Goal: Task Accomplishment & Management: Complete application form

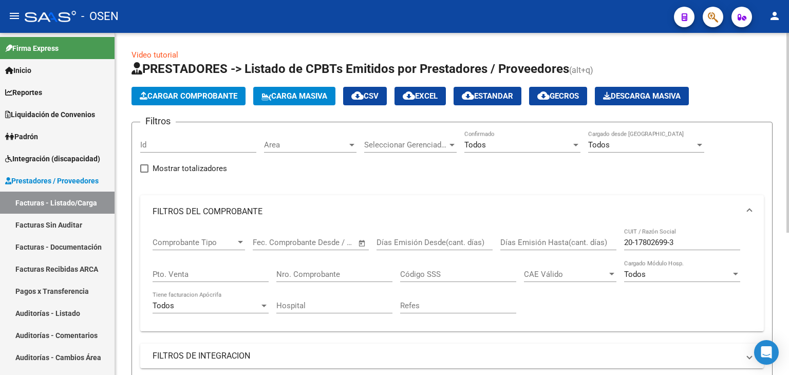
scroll to position [154, 0]
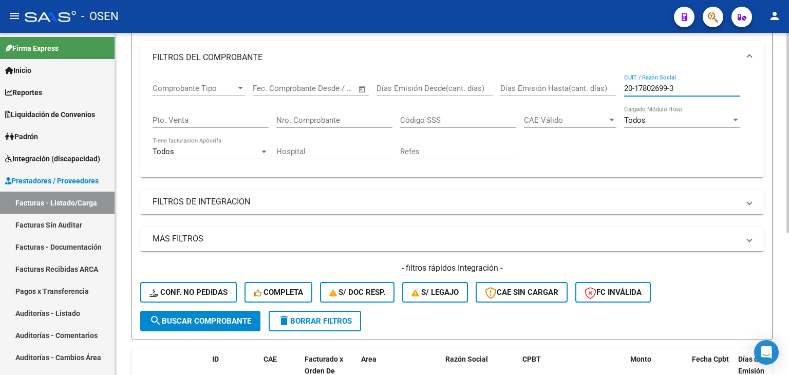
drag, startPoint x: 683, startPoint y: 86, endPoint x: 579, endPoint y: 89, distance: 104.4
click at [582, 86] on div "Comprobante Tipo Comprobante Tipo Fecha inicio – Fecha fin Fec. Comprobante Des…" at bounding box center [452, 121] width 599 height 95
paste input "30657156406"
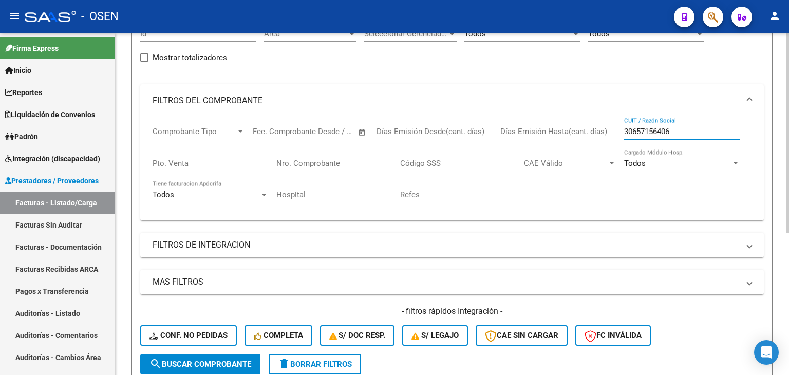
scroll to position [206, 0]
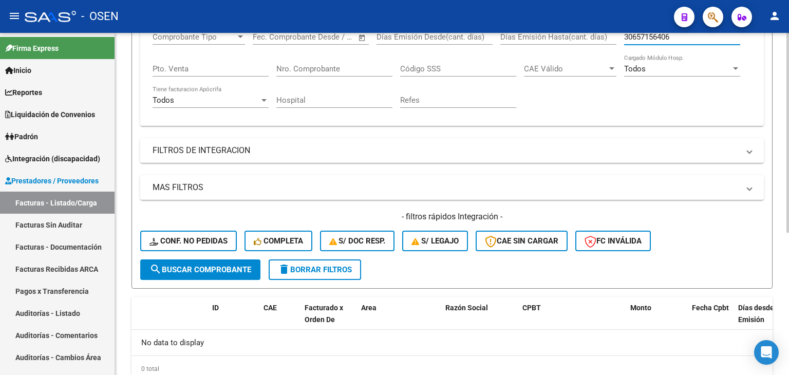
type input "30657156406"
click at [224, 266] on span "search Buscar Comprobante" at bounding box center [201, 269] width 102 height 9
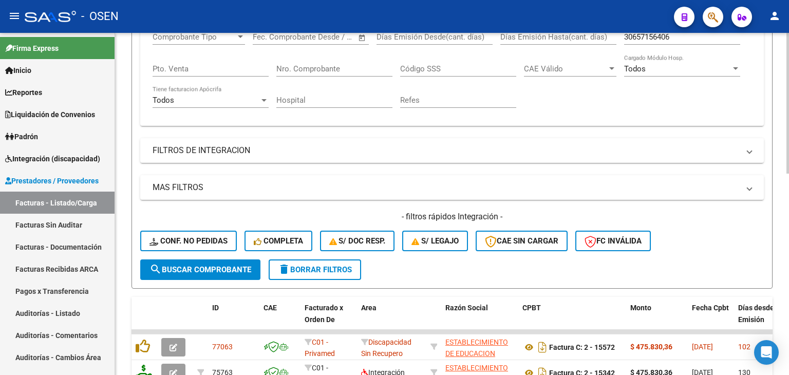
scroll to position [360, 0]
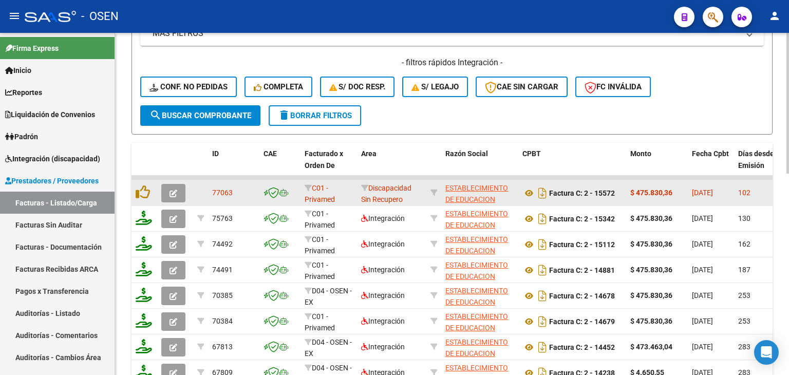
click at [172, 189] on span "button" at bounding box center [174, 193] width 8 height 9
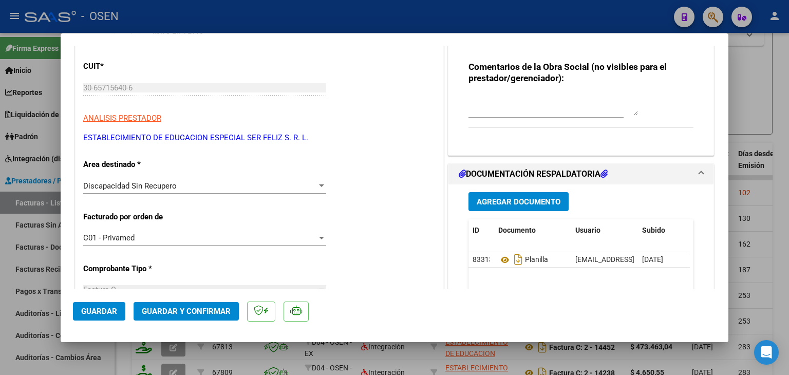
scroll to position [154, 0]
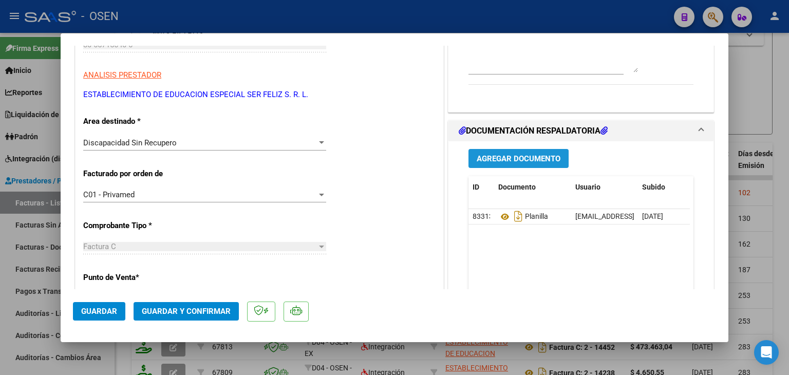
click at [505, 159] on span "Agregar Documento" at bounding box center [519, 158] width 84 height 9
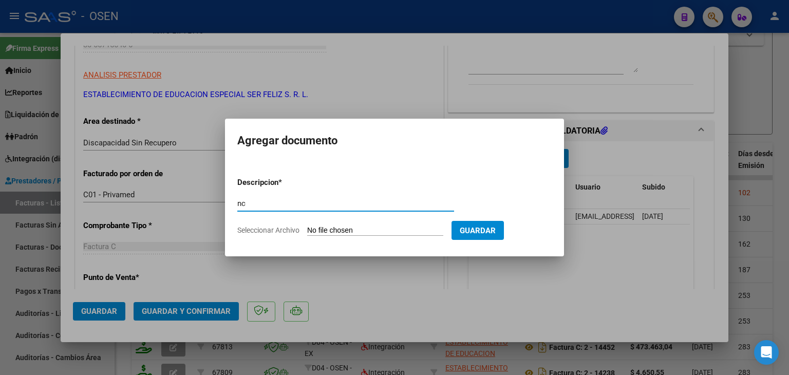
type input "nc"
click at [307, 226] on input "Seleccionar Archivo" at bounding box center [375, 231] width 136 height 10
type input "C:\fakepath\NC_2-783_May-25_GAUNA NAVILA N-SER FELIZ SRL_OBRA SOCIAL ELECTRICIS…"
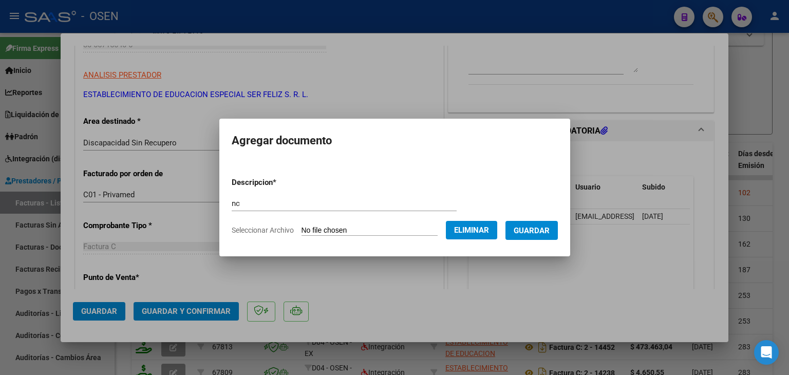
click at [548, 236] on button "Guardar" at bounding box center [532, 230] width 52 height 19
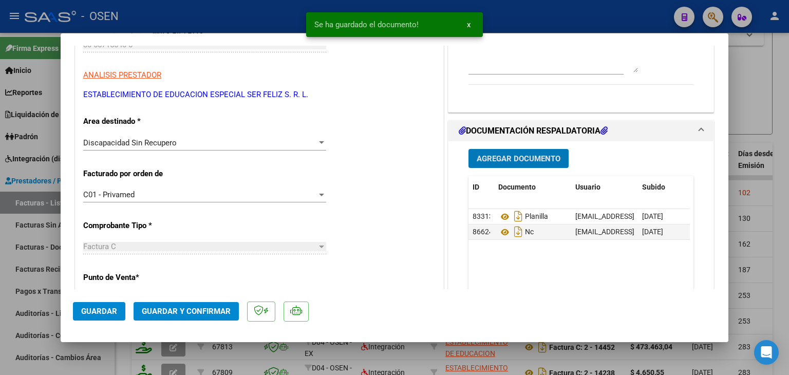
scroll to position [0, 0]
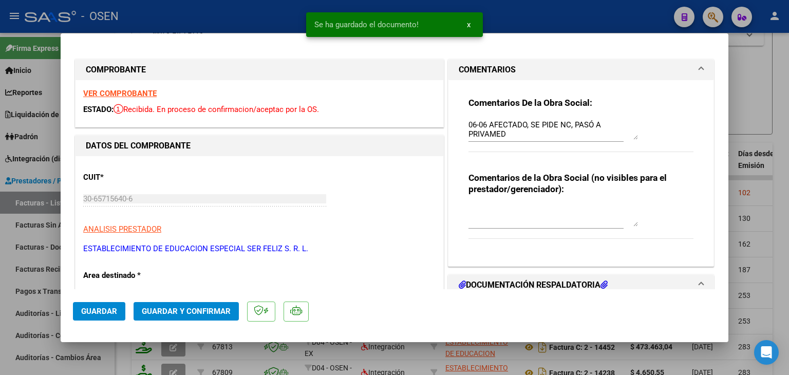
drag, startPoint x: 123, startPoint y: 98, endPoint x: 122, endPoint y: 91, distance: 6.8
click at [123, 97] on div "VER COMPROBANTE ESTADO: Recibida. En proceso de confirmacion/aceptac por la OS." at bounding box center [260, 103] width 368 height 47
click at [122, 91] on strong "VER COMPROBANTE" at bounding box center [119, 93] width 73 height 9
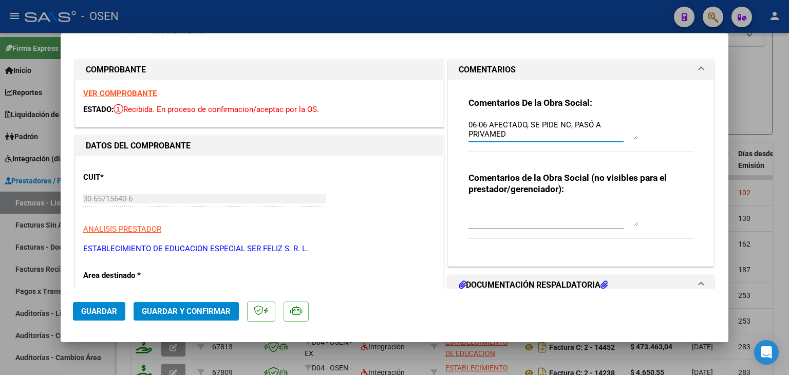
drag, startPoint x: 567, startPoint y: 124, endPoint x: 527, endPoint y: 125, distance: 40.1
click at [527, 125] on textarea "06-06 AFECTADO, SE PIDE NC, PASÓ A PRIVAMED" at bounding box center [554, 129] width 170 height 21
type textarea "06-06 AFECTADO, PASÓ A PRIVAMED"
click at [205, 310] on span "Guardar y Confirmar" at bounding box center [186, 311] width 89 height 9
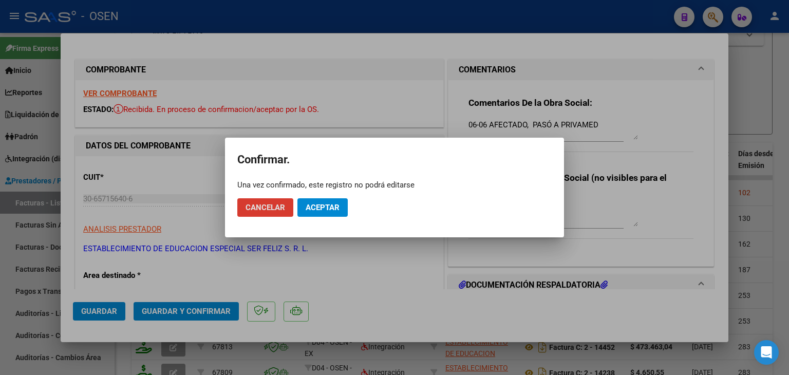
click at [320, 209] on span "Aceptar" at bounding box center [323, 207] width 34 height 9
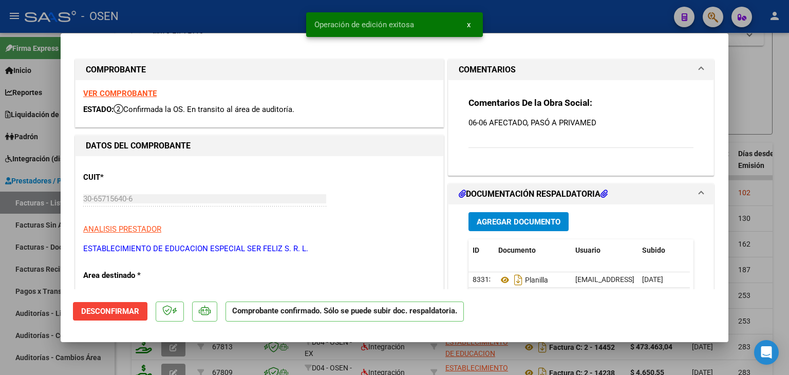
click at [35, 208] on div at bounding box center [394, 187] width 789 height 375
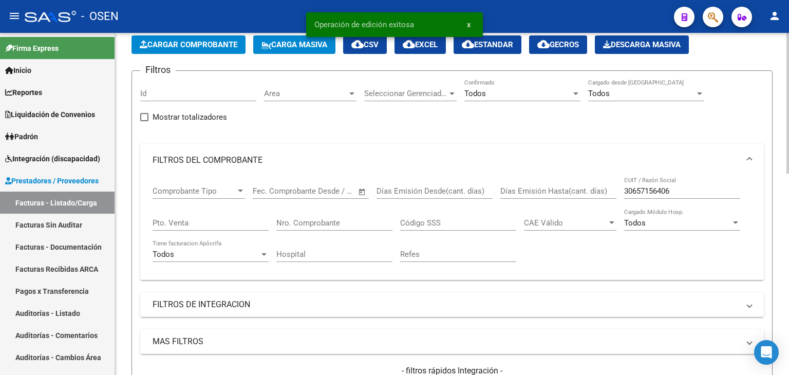
scroll to position [51, 0]
click at [195, 41] on span "Cargar Comprobante" at bounding box center [189, 44] width 98 height 9
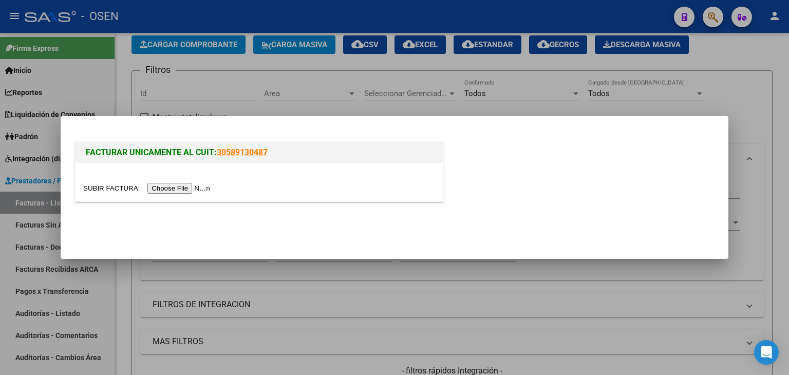
click at [189, 192] on input "file" at bounding box center [148, 188] width 130 height 11
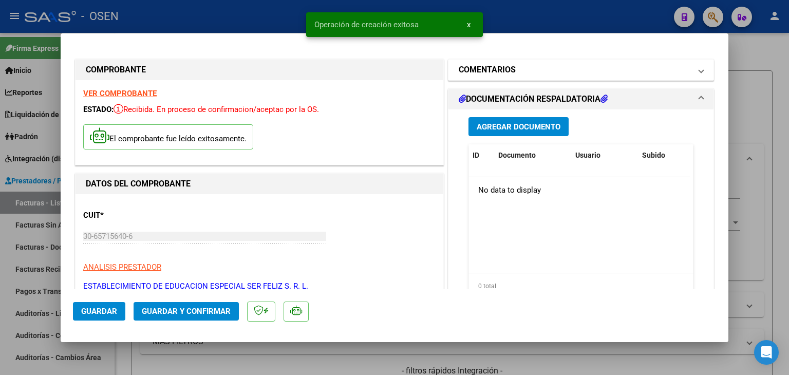
click at [516, 73] on mat-panel-title "COMENTARIOS" at bounding box center [575, 70] width 232 height 12
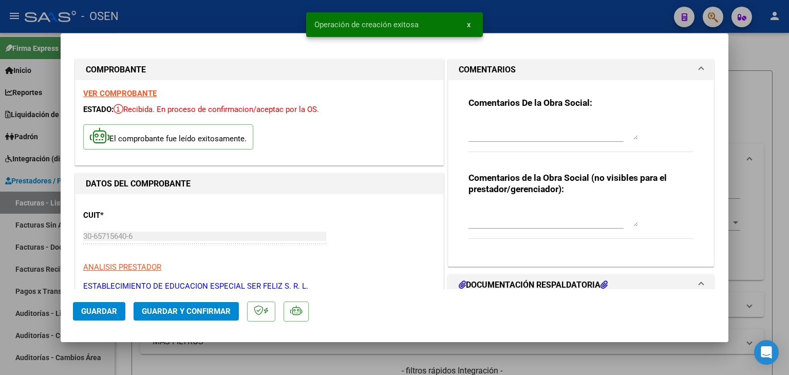
click at [508, 135] on textarea at bounding box center [554, 129] width 170 height 21
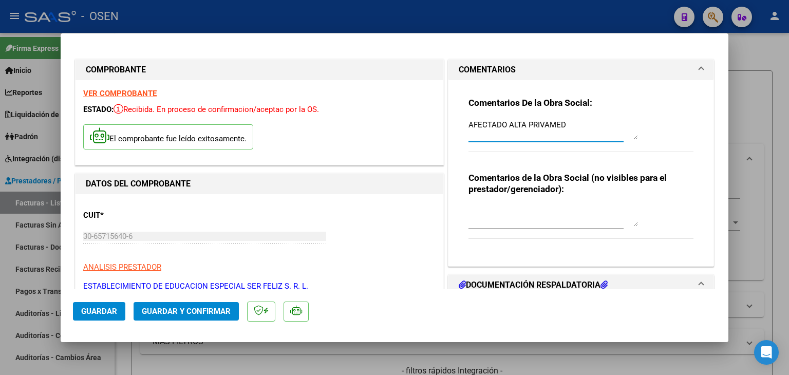
scroll to position [206, 0]
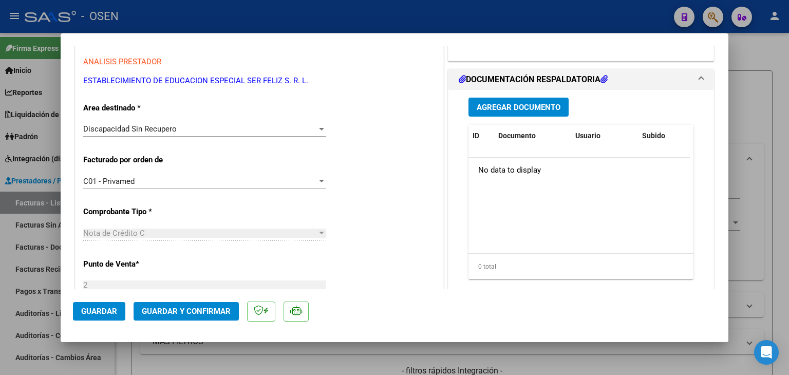
type textarea "AFECTADO ALTA PRIVAMED"
click at [491, 115] on button "Agregar Documento" at bounding box center [519, 107] width 100 height 19
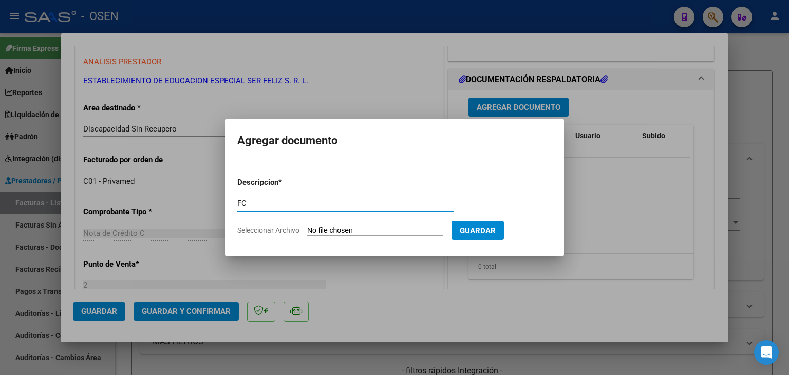
type input "FC"
click at [364, 232] on input "Seleccionar Archivo" at bounding box center [375, 231] width 136 height 10
type input "C:\fakepath\20250606-01-16-21-6057-20250606-01-16-21.pdf"
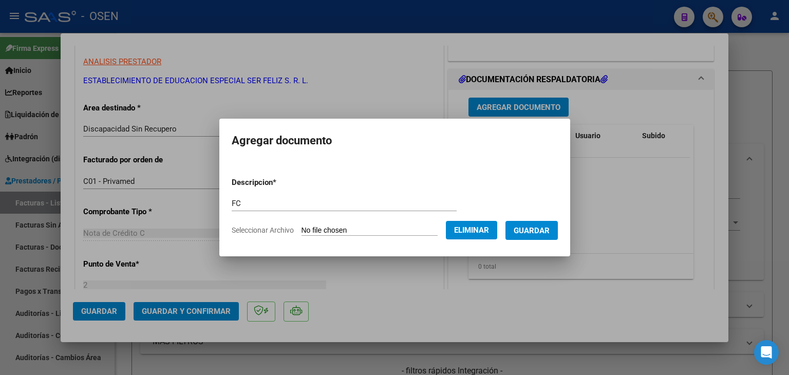
click at [536, 235] on span "Guardar" at bounding box center [532, 230] width 36 height 9
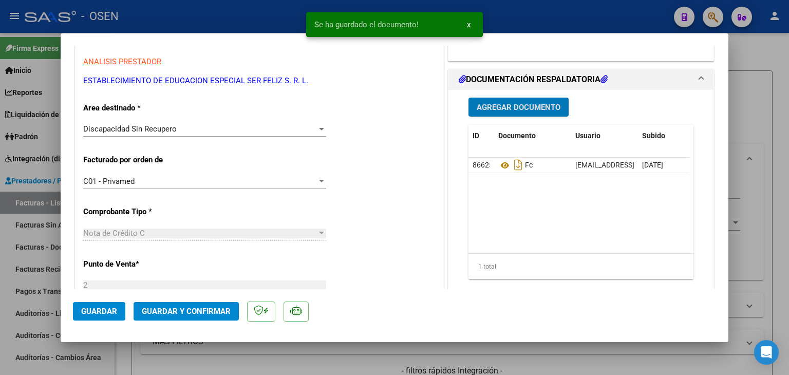
click at [173, 311] on span "Guardar y Confirmar" at bounding box center [186, 311] width 89 height 9
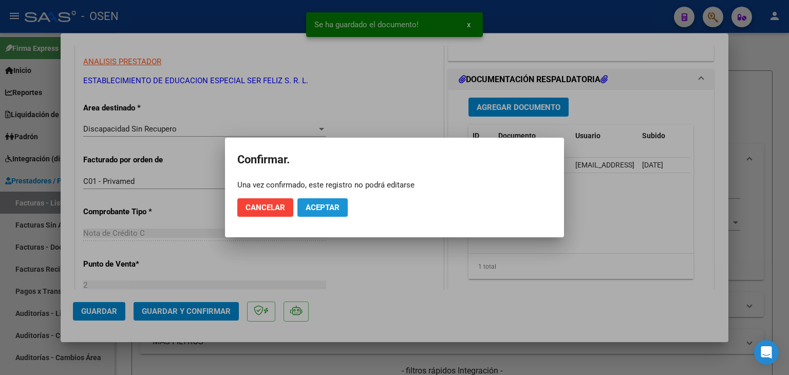
click at [329, 210] on span "Aceptar" at bounding box center [323, 207] width 34 height 9
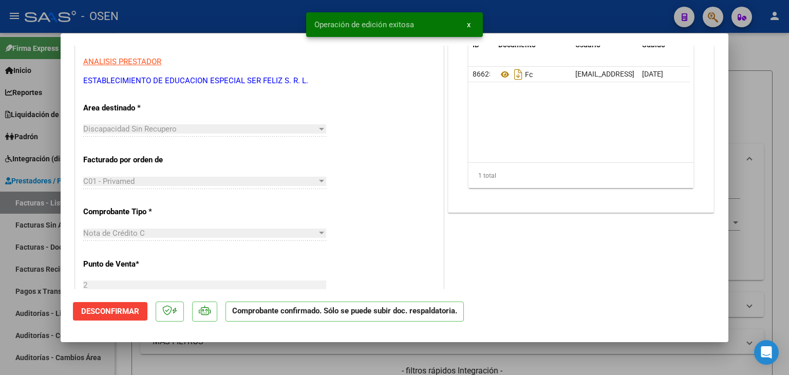
click at [770, 56] on div at bounding box center [394, 187] width 789 height 375
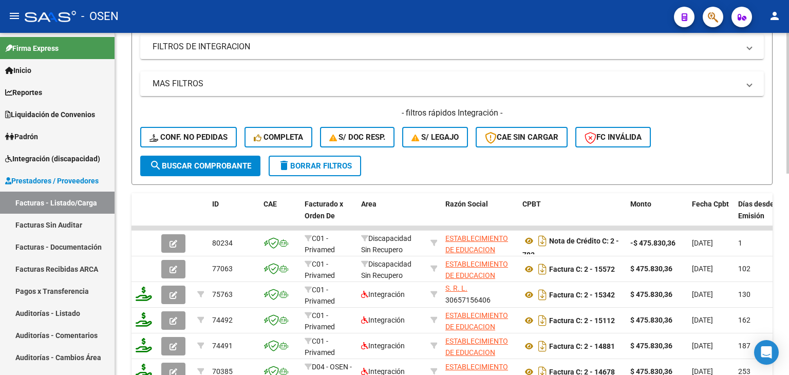
scroll to position [0, 0]
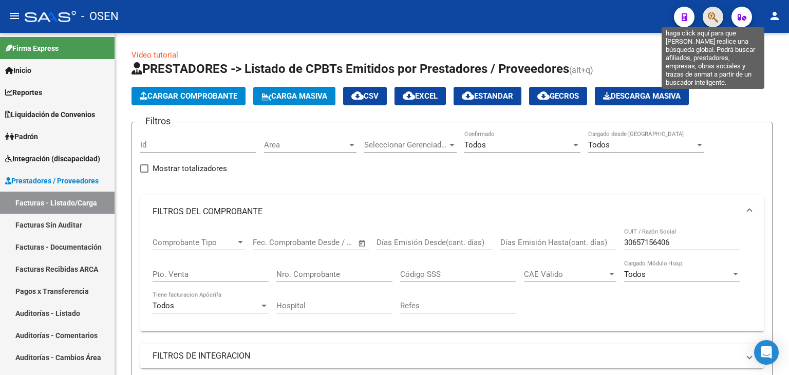
click at [716, 13] on icon "button" at bounding box center [713, 17] width 10 height 12
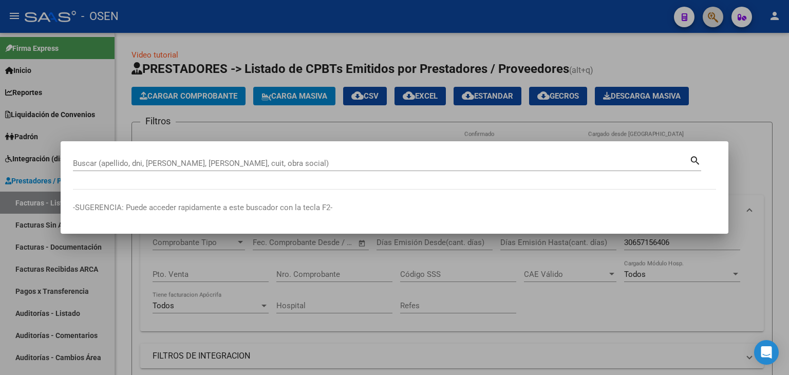
paste input "DNI:57660618"
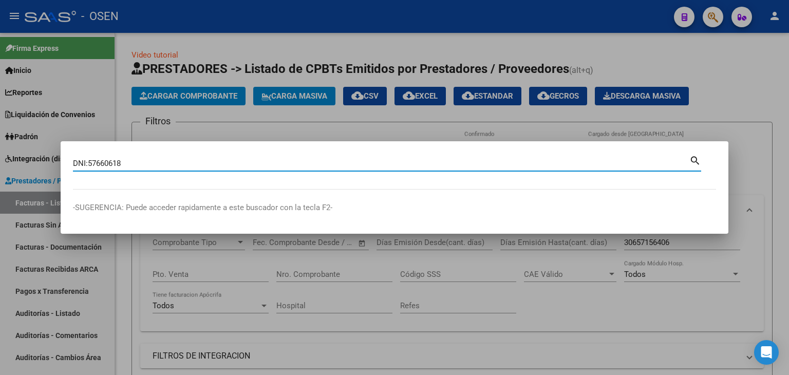
drag, startPoint x: 89, startPoint y: 162, endPoint x: 22, endPoint y: 169, distance: 67.1
click at [38, 166] on div "DNI:57660618 Buscar (apellido, dni, cuil, nro traspaso, cuit, obra social) sear…" at bounding box center [394, 187] width 789 height 375
type input "57660618"
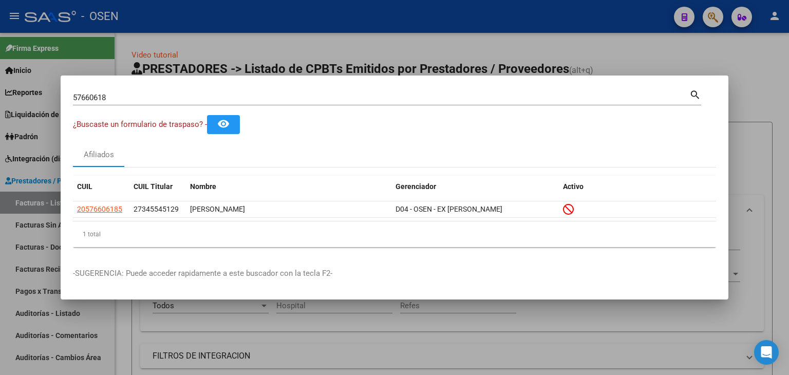
click at [248, 39] on div at bounding box center [394, 187] width 789 height 375
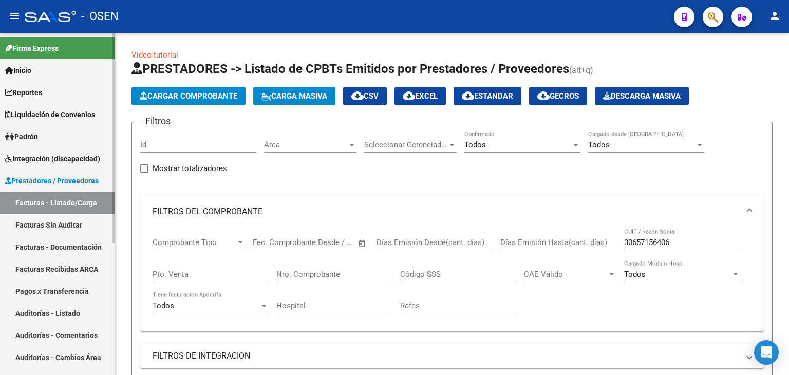
click at [54, 152] on link "Integración (discapacidad)" at bounding box center [57, 158] width 115 height 22
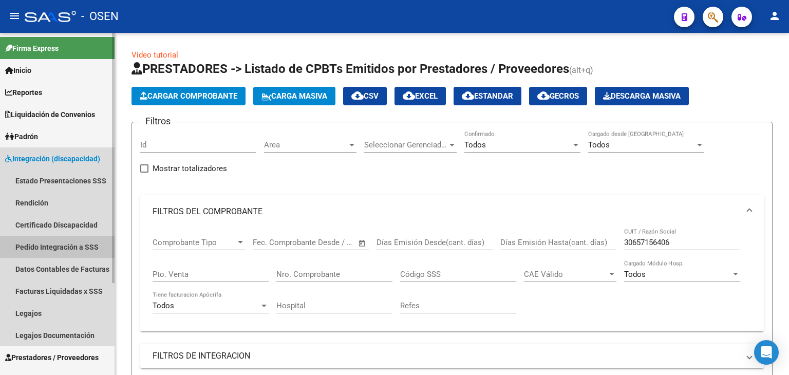
click at [55, 245] on link "Pedido Integración a SSS" at bounding box center [57, 247] width 115 height 22
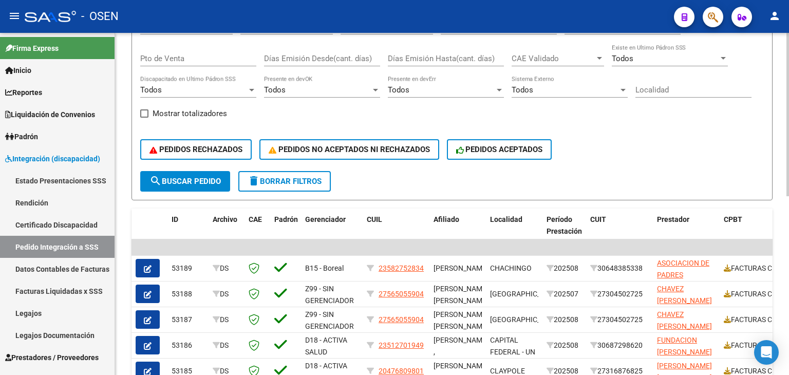
scroll to position [154, 0]
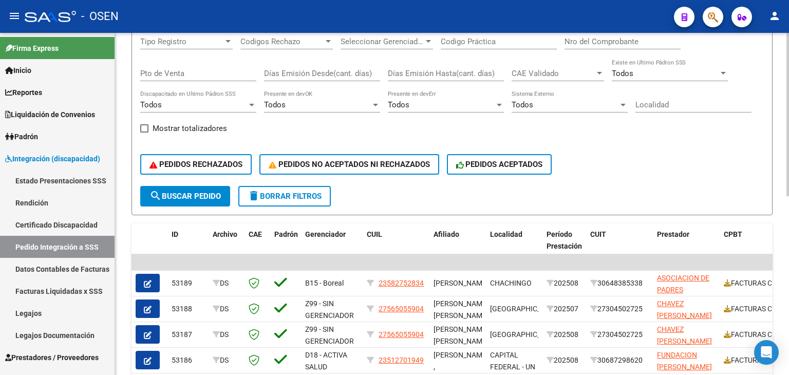
click at [435, 107] on div "Todos" at bounding box center [441, 104] width 107 height 9
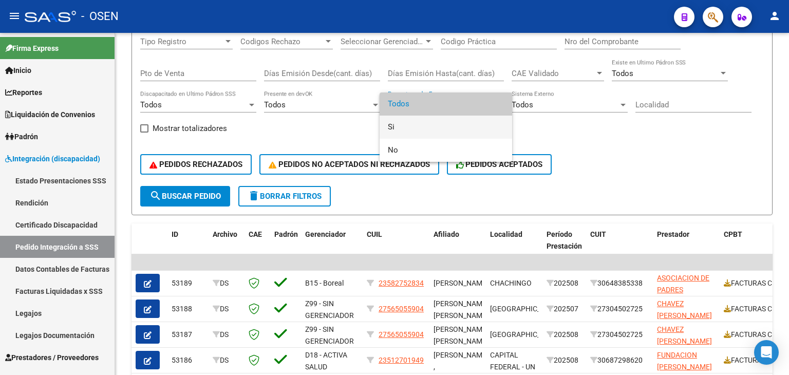
click at [427, 130] on span "Si" at bounding box center [446, 127] width 116 height 23
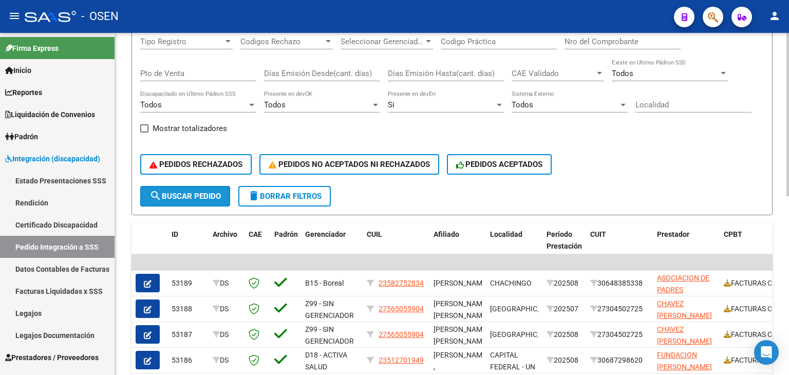
click at [207, 198] on span "search Buscar Pedido" at bounding box center [185, 196] width 71 height 9
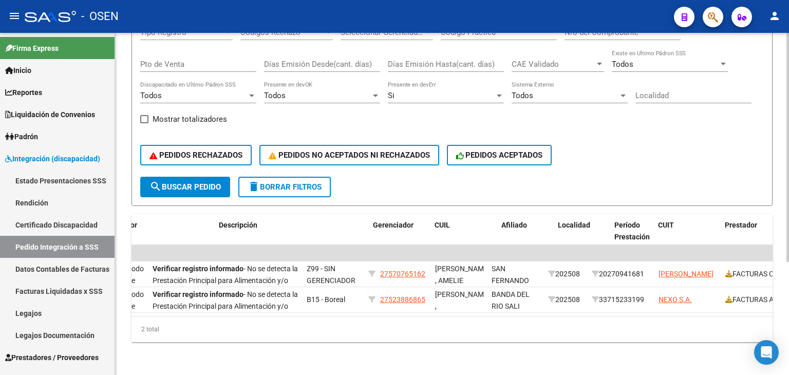
scroll to position [0, 0]
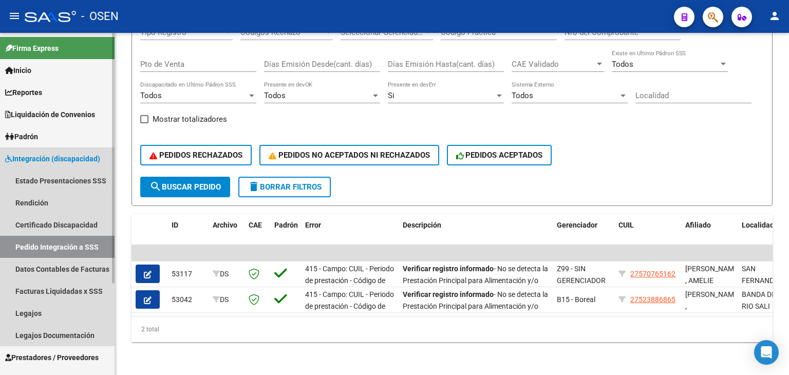
click at [58, 152] on link "Integración (discapacidad)" at bounding box center [57, 158] width 115 height 22
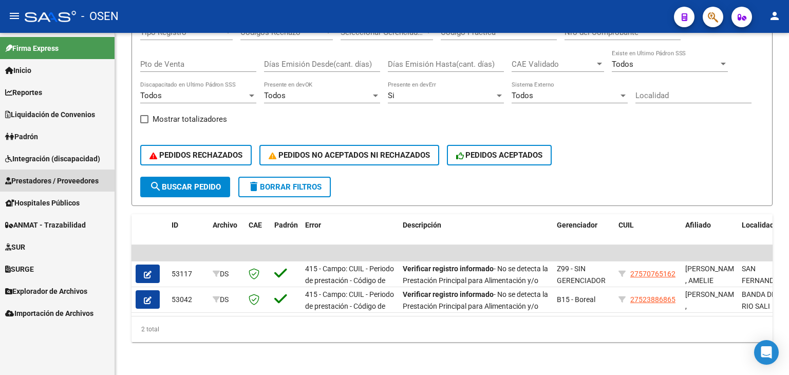
click at [59, 181] on span "Prestadores / Proveedores" at bounding box center [52, 180] width 94 height 11
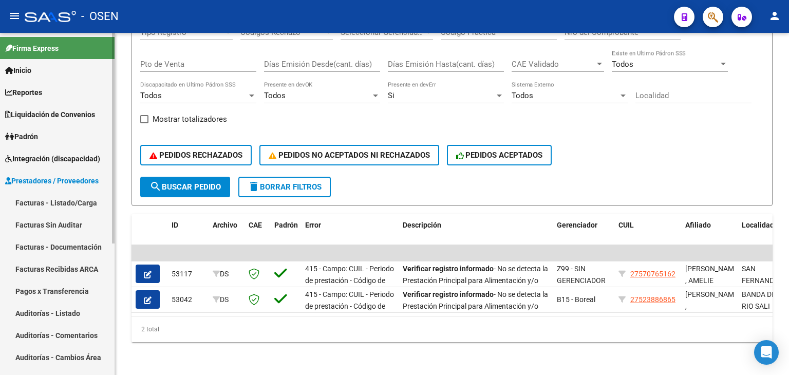
click at [59, 198] on link "Facturas - Listado/Carga" at bounding box center [57, 203] width 115 height 22
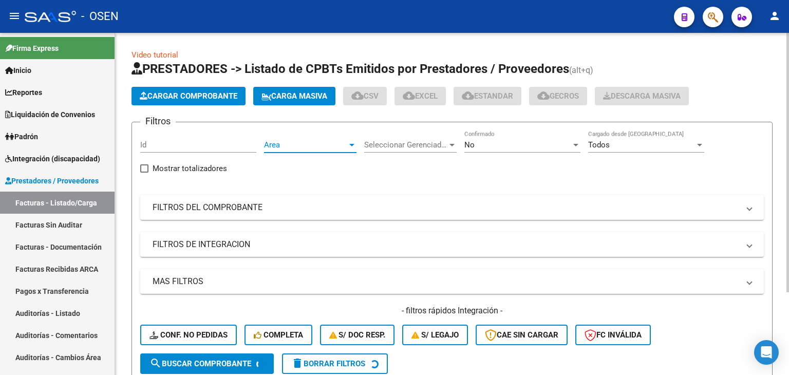
click at [305, 143] on span "Area" at bounding box center [305, 144] width 83 height 9
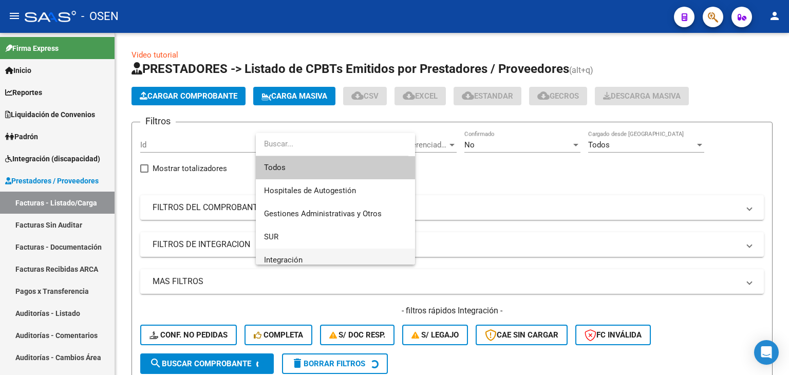
click at [295, 253] on span "Integración" at bounding box center [335, 260] width 143 height 23
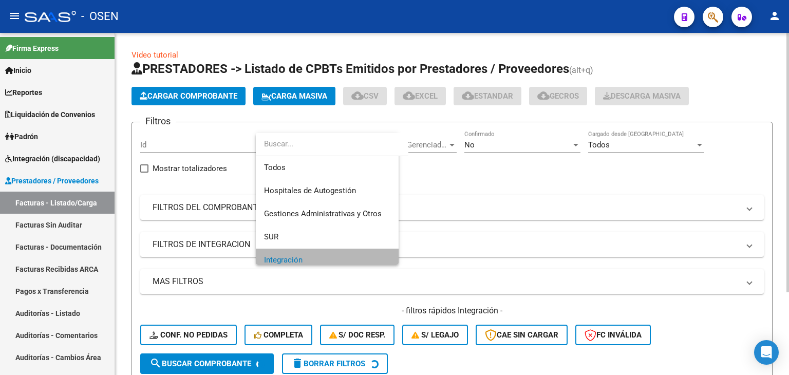
scroll to position [6, 0]
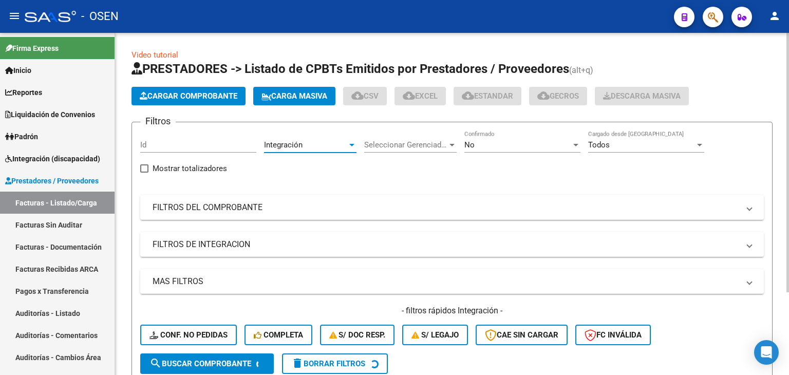
click at [475, 144] on div "No" at bounding box center [518, 144] width 107 height 9
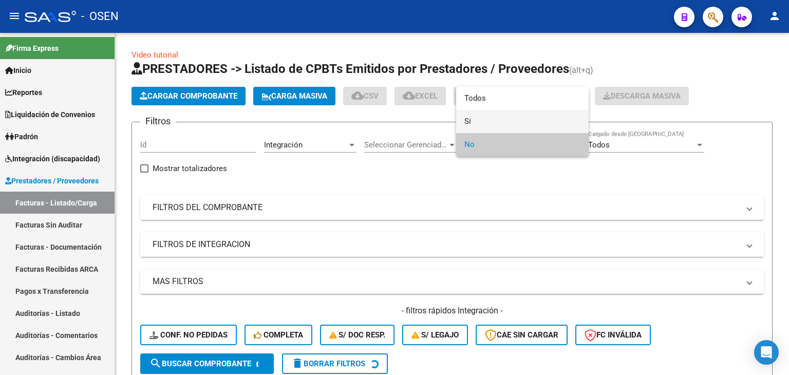
click at [495, 123] on span "Si" at bounding box center [523, 121] width 116 height 23
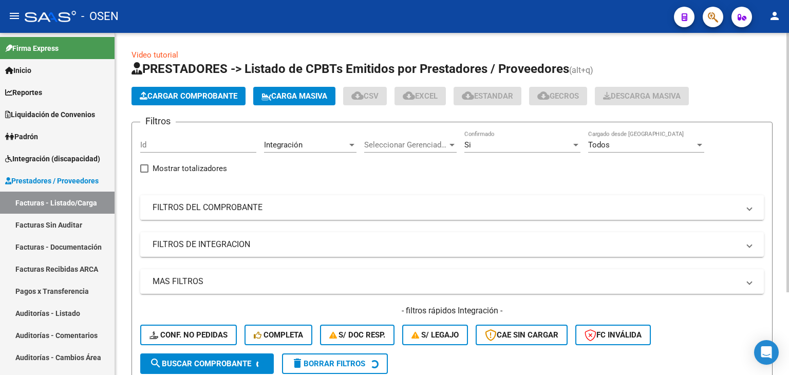
click at [275, 208] on mat-panel-title "FILTROS DEL COMPROBANTE" at bounding box center [446, 207] width 587 height 11
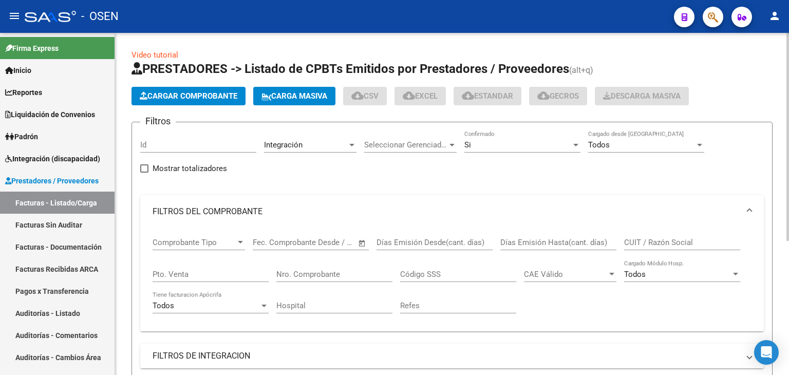
click at [275, 208] on mat-panel-title "FILTROS DEL COMPROBANTE" at bounding box center [446, 211] width 587 height 11
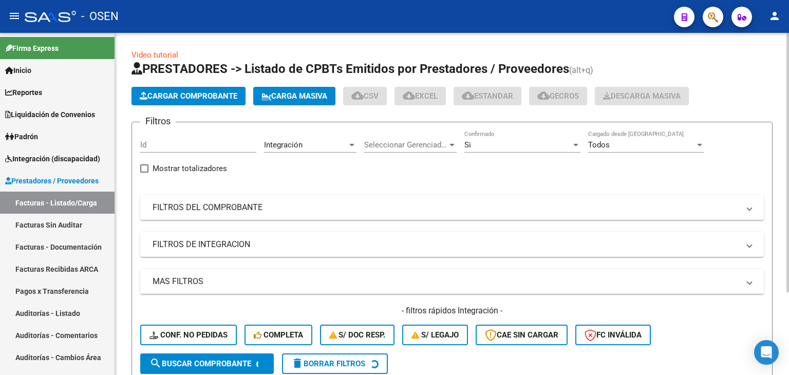
click at [265, 235] on mat-expansion-panel-header "FILTROS DE INTEGRACION" at bounding box center [452, 244] width 624 height 25
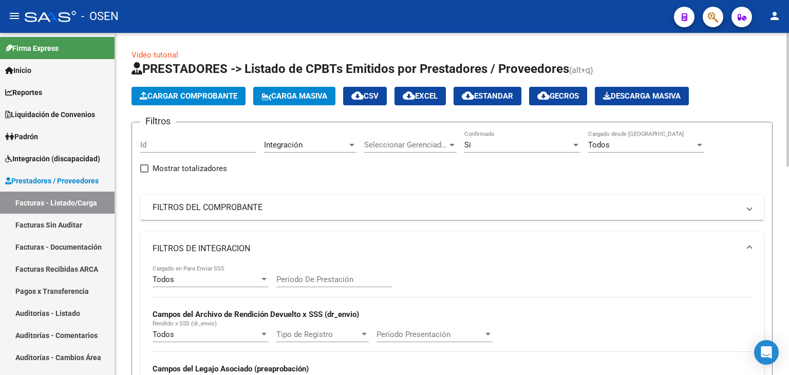
click at [239, 278] on div "Todos" at bounding box center [206, 279] width 107 height 9
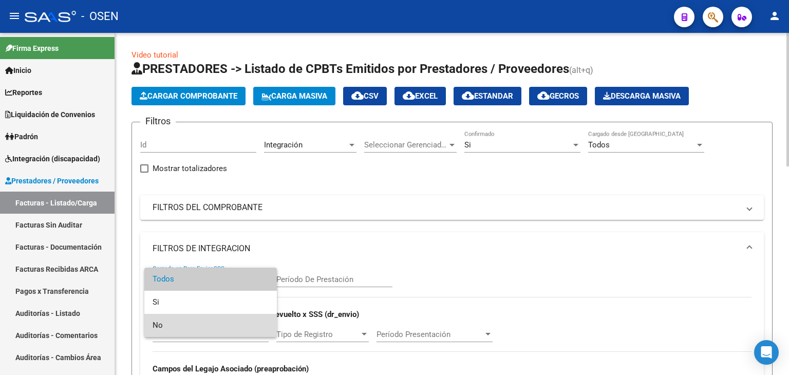
drag, startPoint x: 230, startPoint y: 323, endPoint x: 227, endPoint y: 285, distance: 38.7
click at [230, 323] on span "No" at bounding box center [211, 325] width 116 height 23
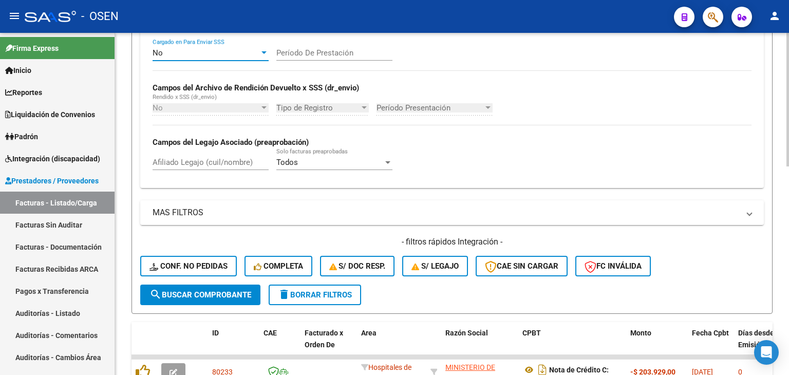
scroll to position [257, 0]
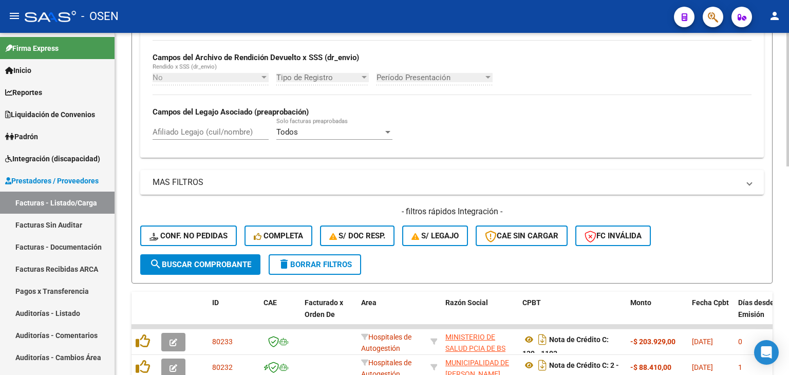
click at [206, 266] on span "search Buscar Comprobante" at bounding box center [201, 264] width 102 height 9
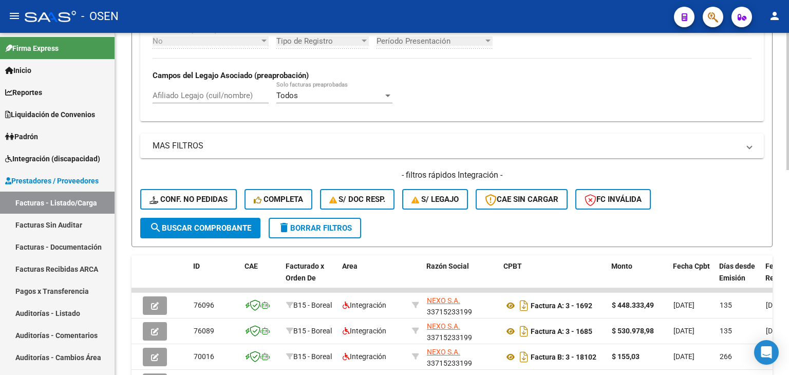
scroll to position [99, 0]
